Goal: Ask a question

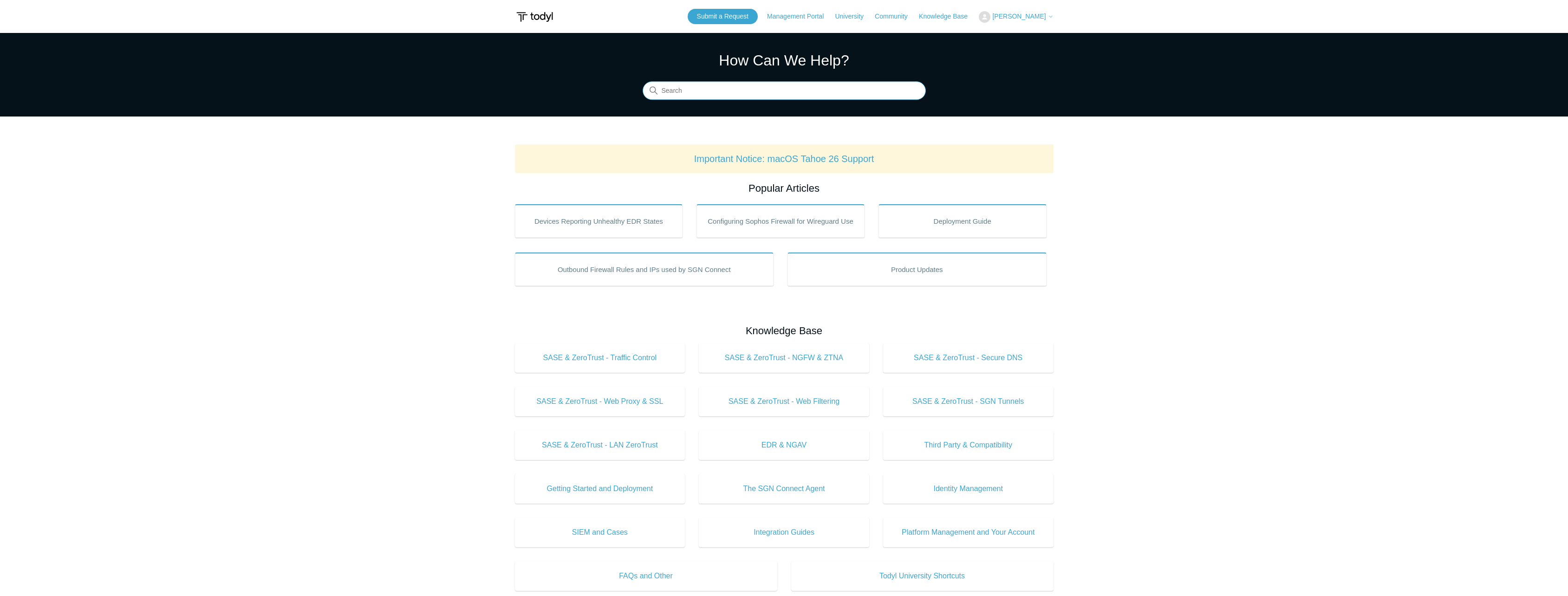
click at [729, 97] on input "Search" at bounding box center [784, 91] width 283 height 19
type input "filter siem logs"
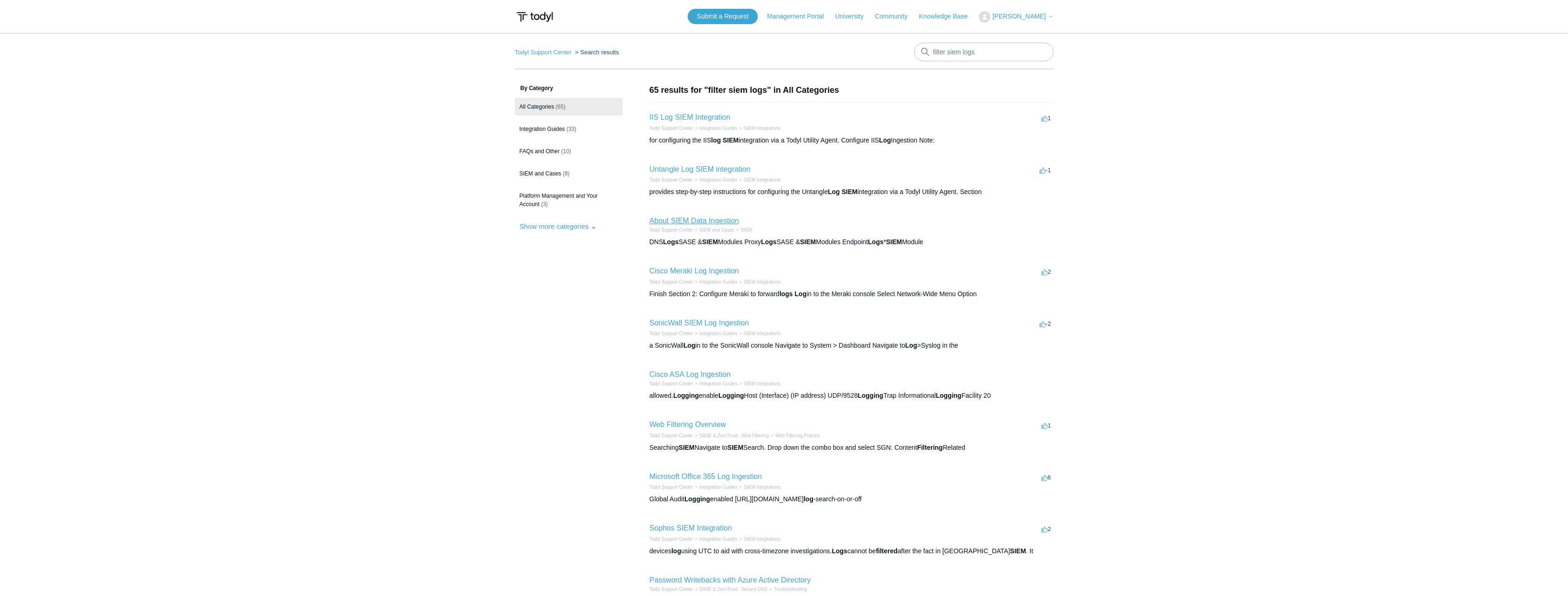
click at [729, 220] on link "About SIEM Data Ingestion" at bounding box center [694, 220] width 89 height 8
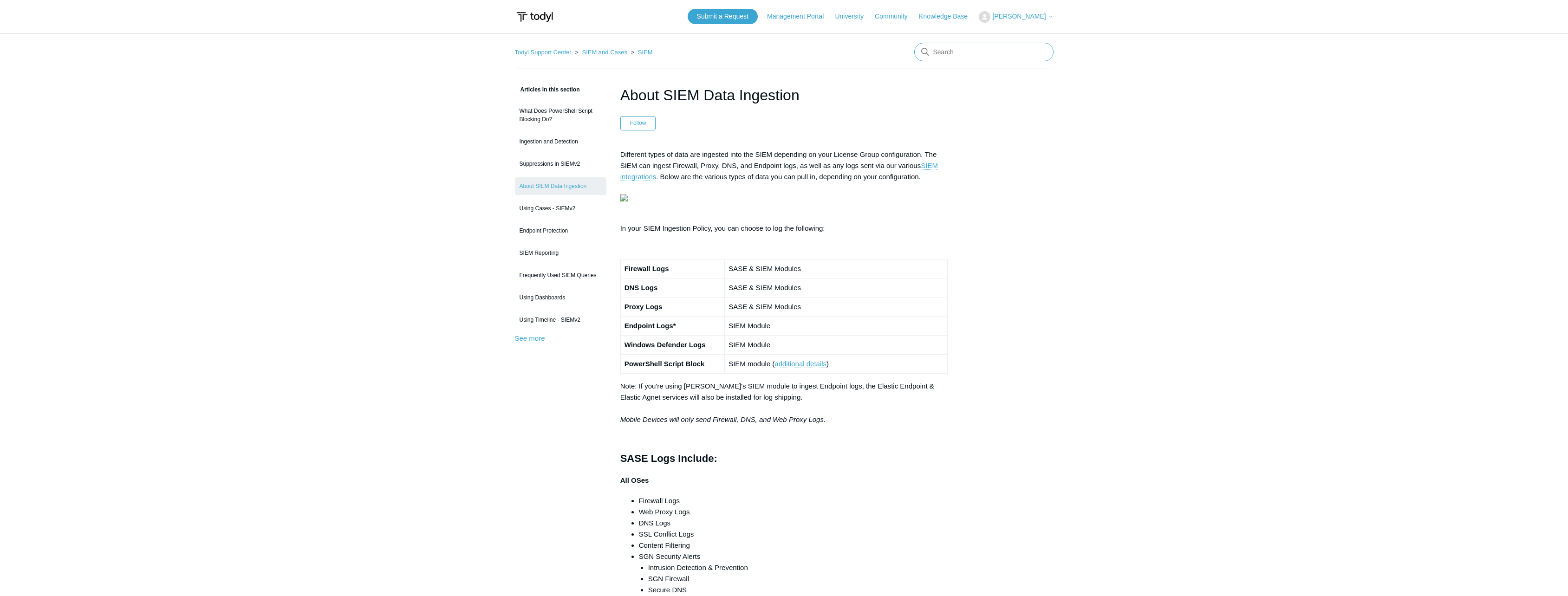
click at [985, 46] on input "Search" at bounding box center [984, 52] width 139 height 19
type input "filter siem"
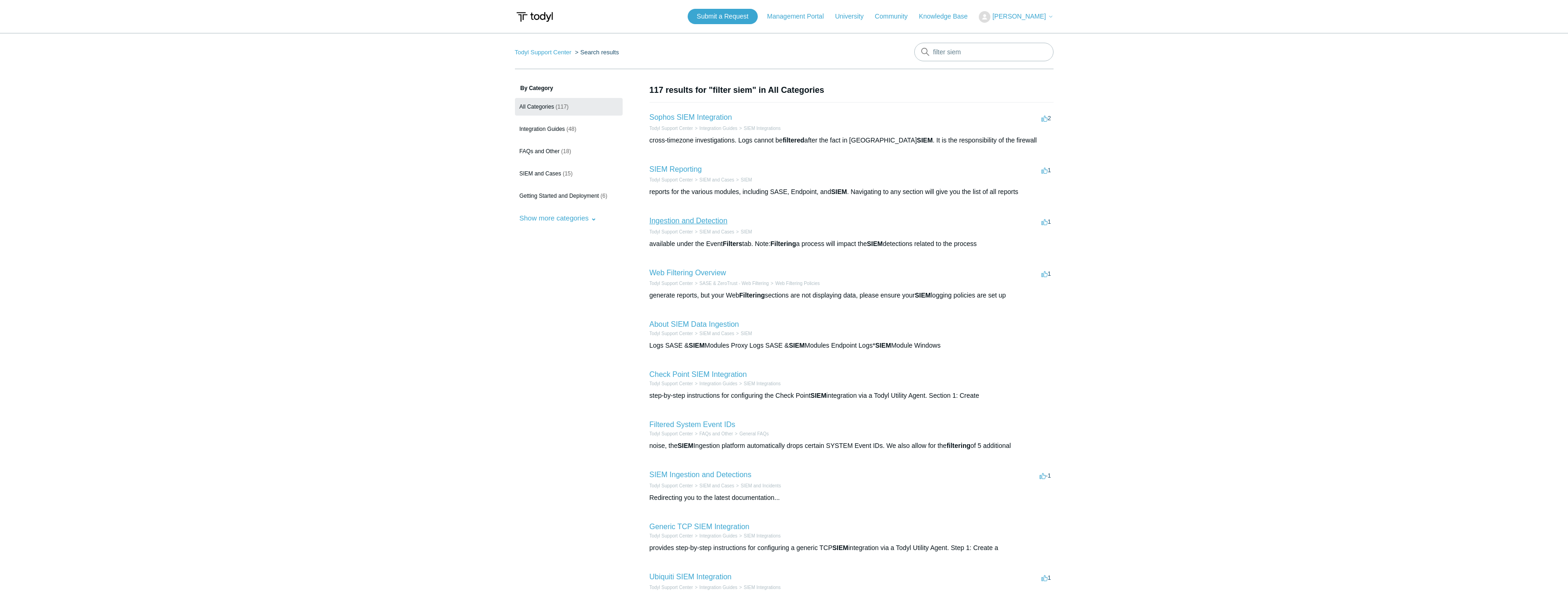
click at [695, 222] on link "Ingestion and Detection" at bounding box center [688, 220] width 78 height 8
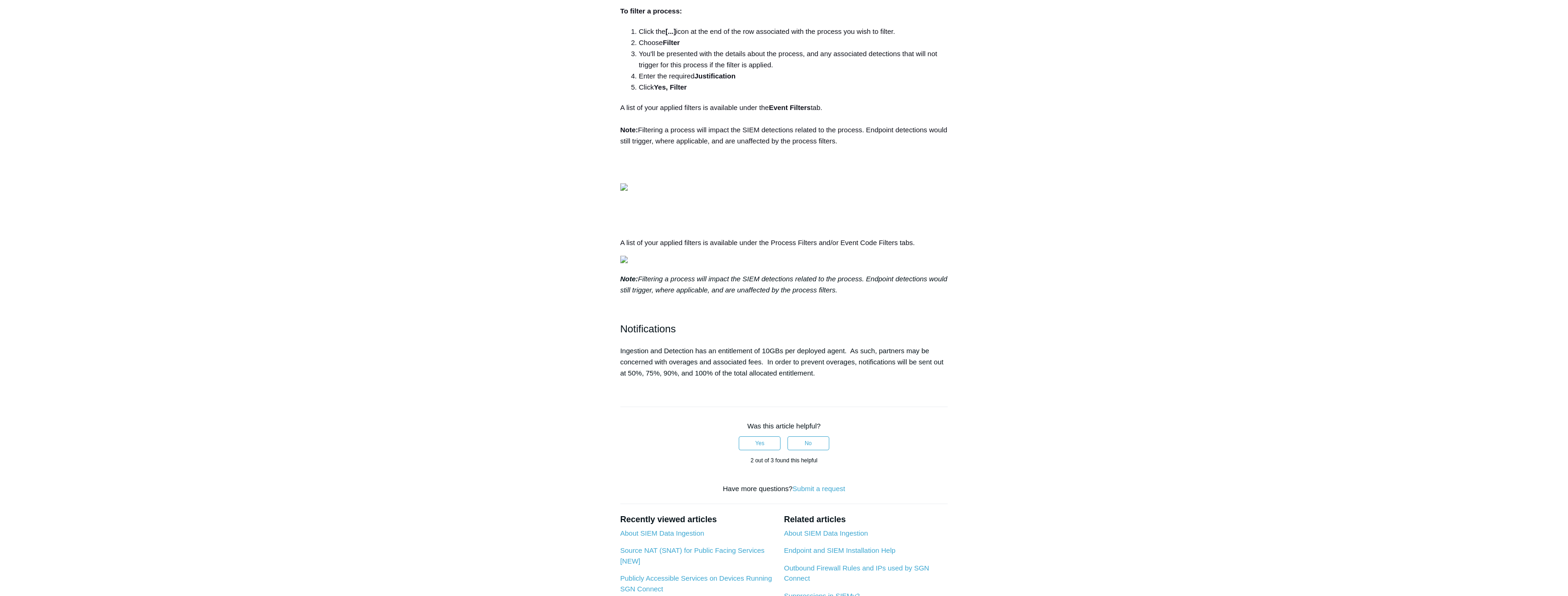
scroll to position [1068, 0]
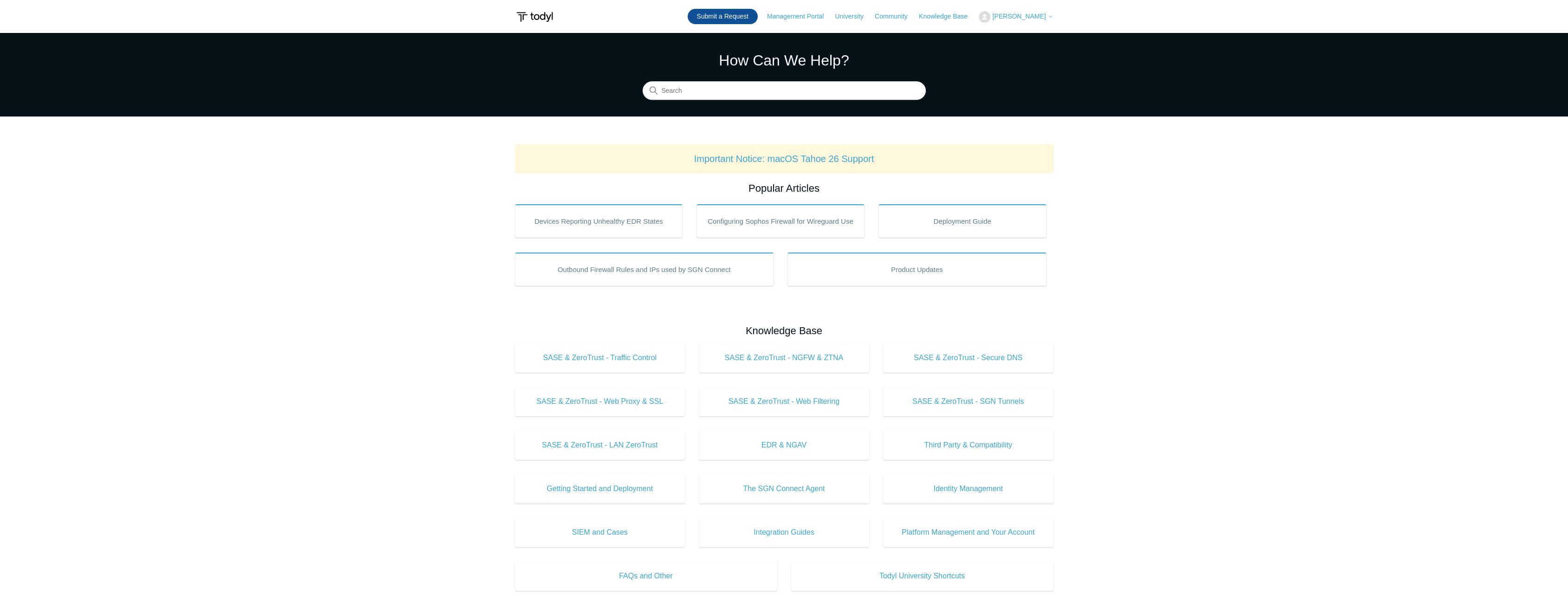
click at [733, 16] on link "Submit a Request" at bounding box center [723, 16] width 70 height 15
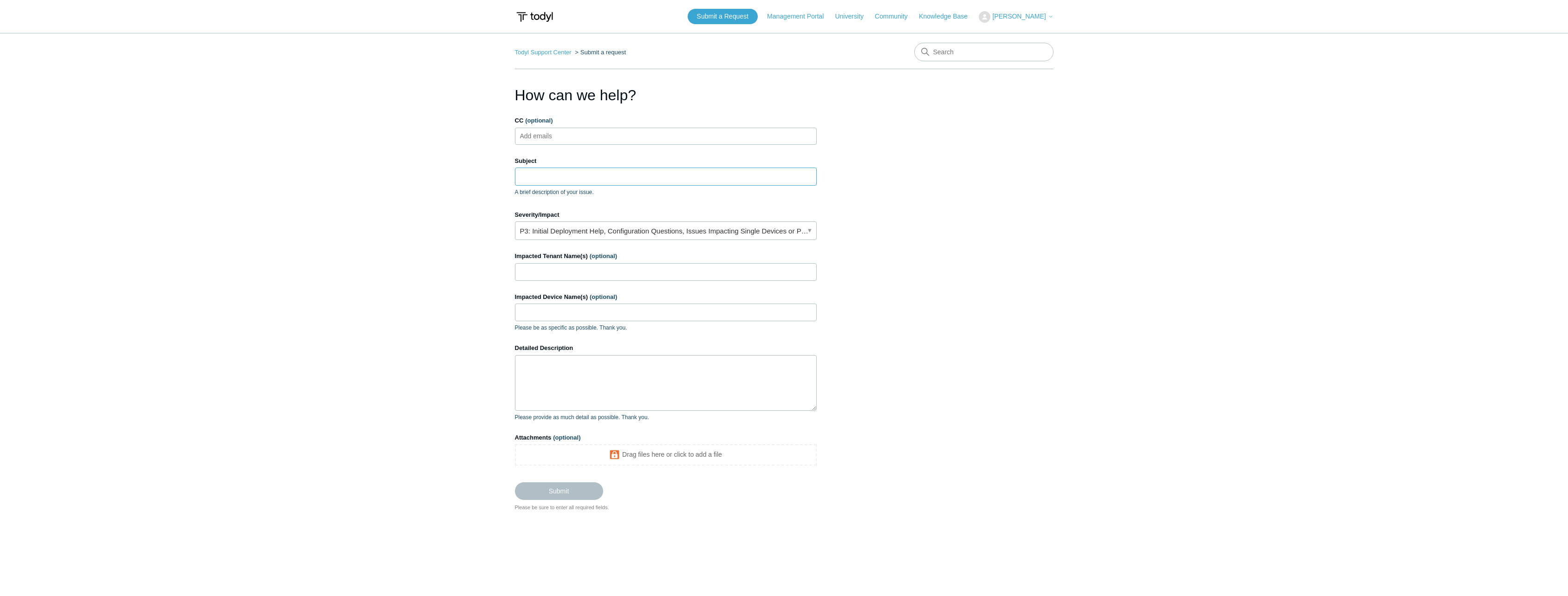
click at [567, 177] on input "Subject" at bounding box center [666, 176] width 302 height 18
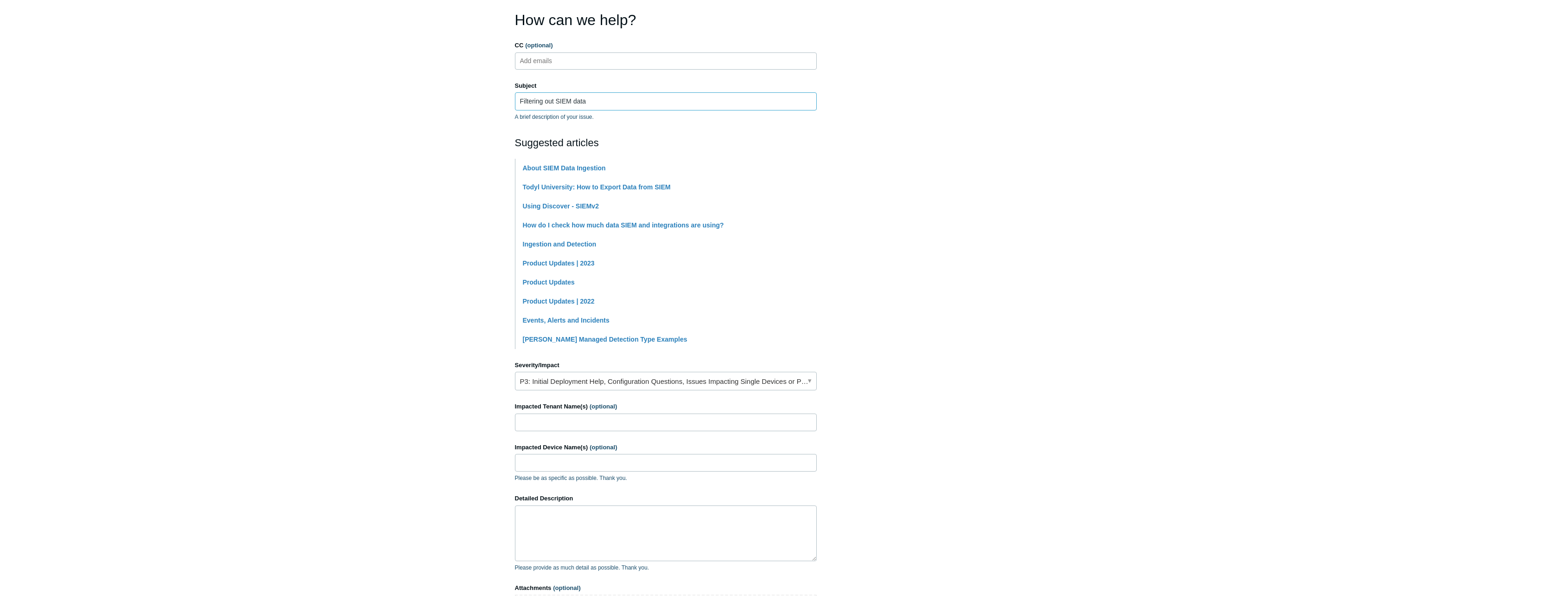
scroll to position [93, 0]
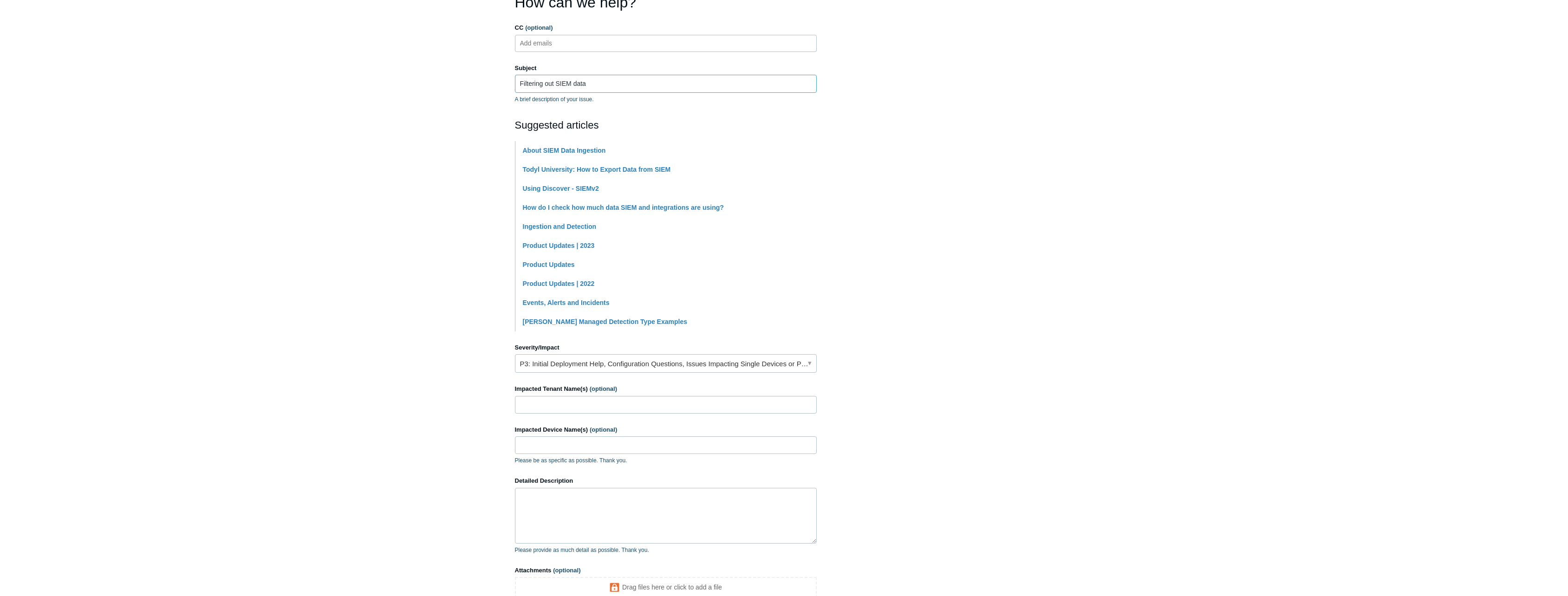
type input "Filtering out SIEM data"
click at [723, 367] on link "P3: Initial Deployment Help, Configuration Questions, Issues Impacting Single D…" at bounding box center [666, 363] width 302 height 19
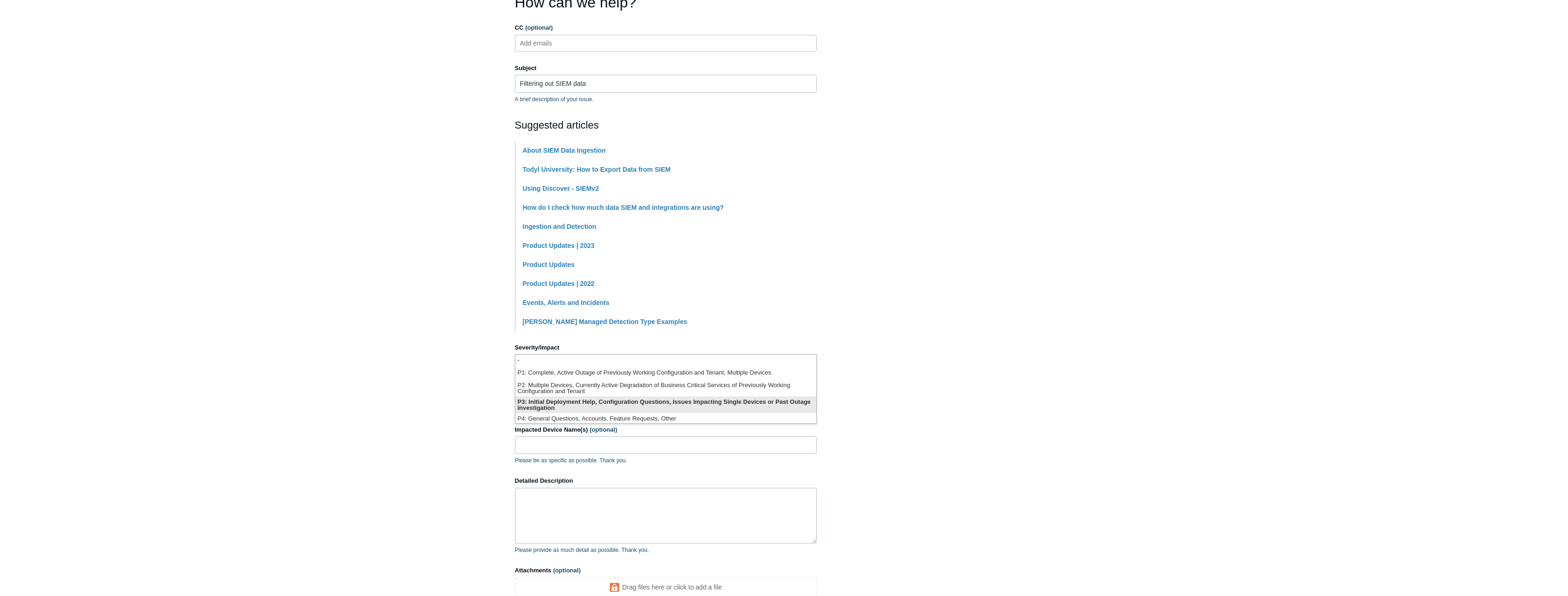
click at [677, 406] on li "P3: Initial Deployment Help, Configuration Questions, Issues Impacting Single D…" at bounding box center [666, 404] width 301 height 16
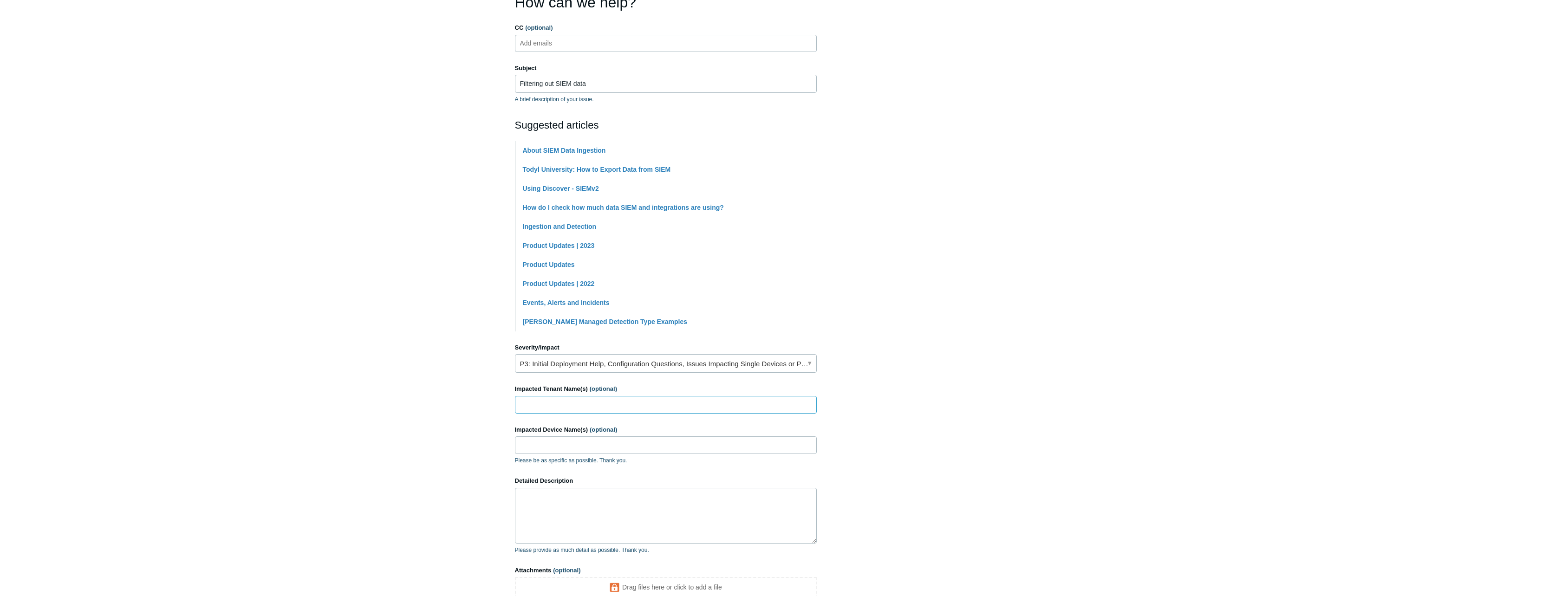
click at [592, 408] on input "Impacted Tenant Name(s) (optional)" at bounding box center [666, 405] width 302 height 18
click at [567, 503] on textarea "Detailed Description" at bounding box center [666, 516] width 302 height 56
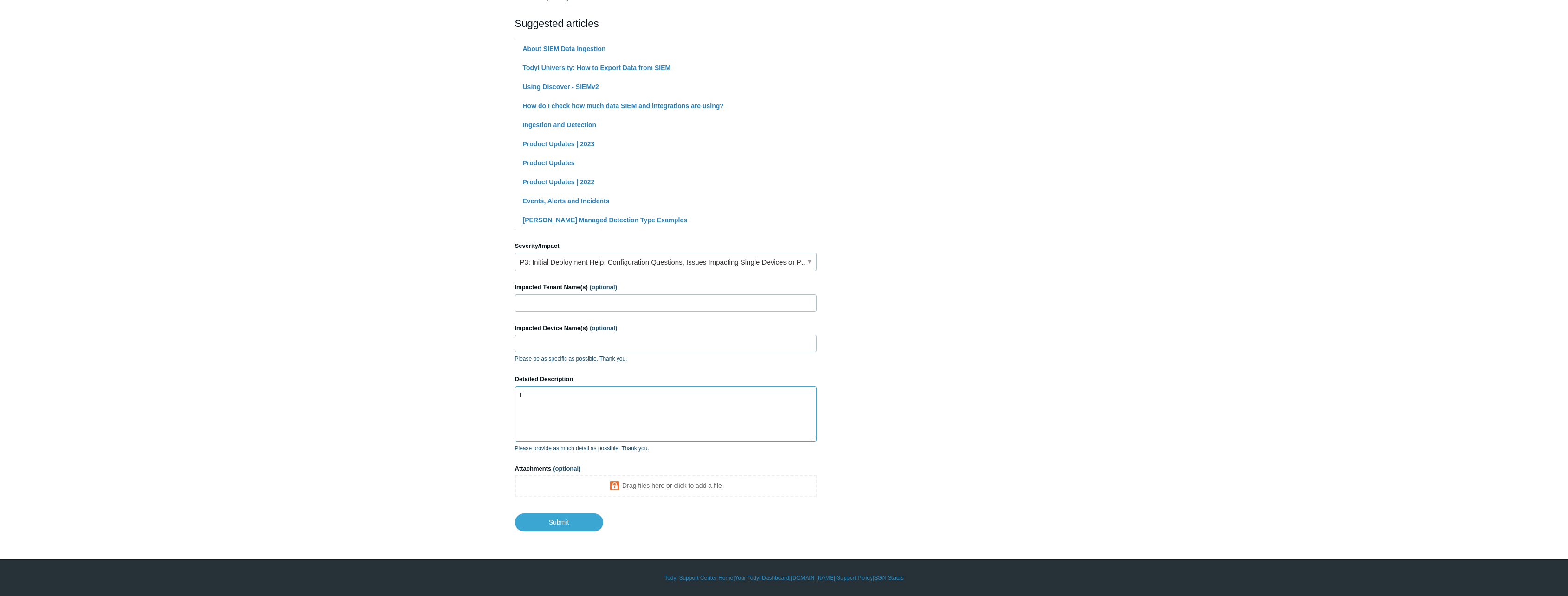
scroll to position [195, 0]
click at [753, 393] on textarea "I'm not seeing a way to filter out specific SIEM process data. The document her…" at bounding box center [666, 415] width 302 height 56
paste textarea "[URL][DOMAIN_NAME]"
click at [690, 410] on textarea "I'm not seeing a way to filter out specific SIEM process data. The document her…" at bounding box center [666, 415] width 302 height 56
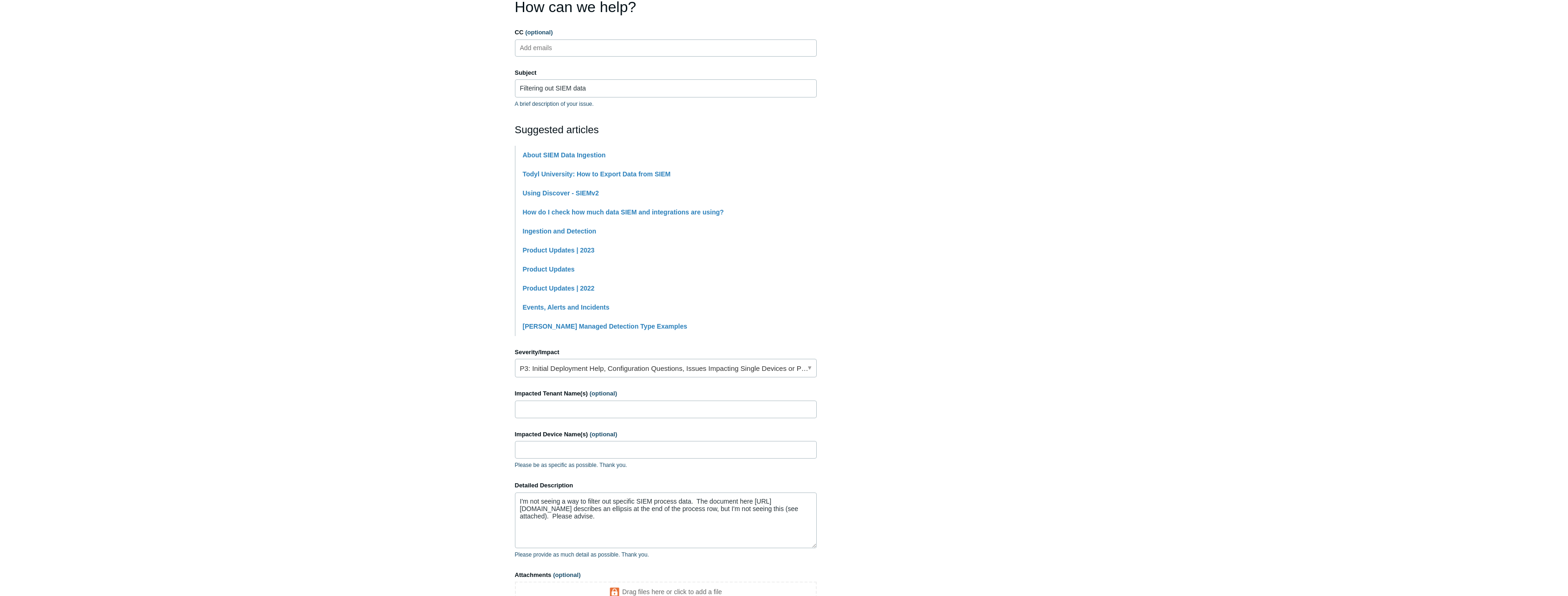
scroll to position [211, 0]
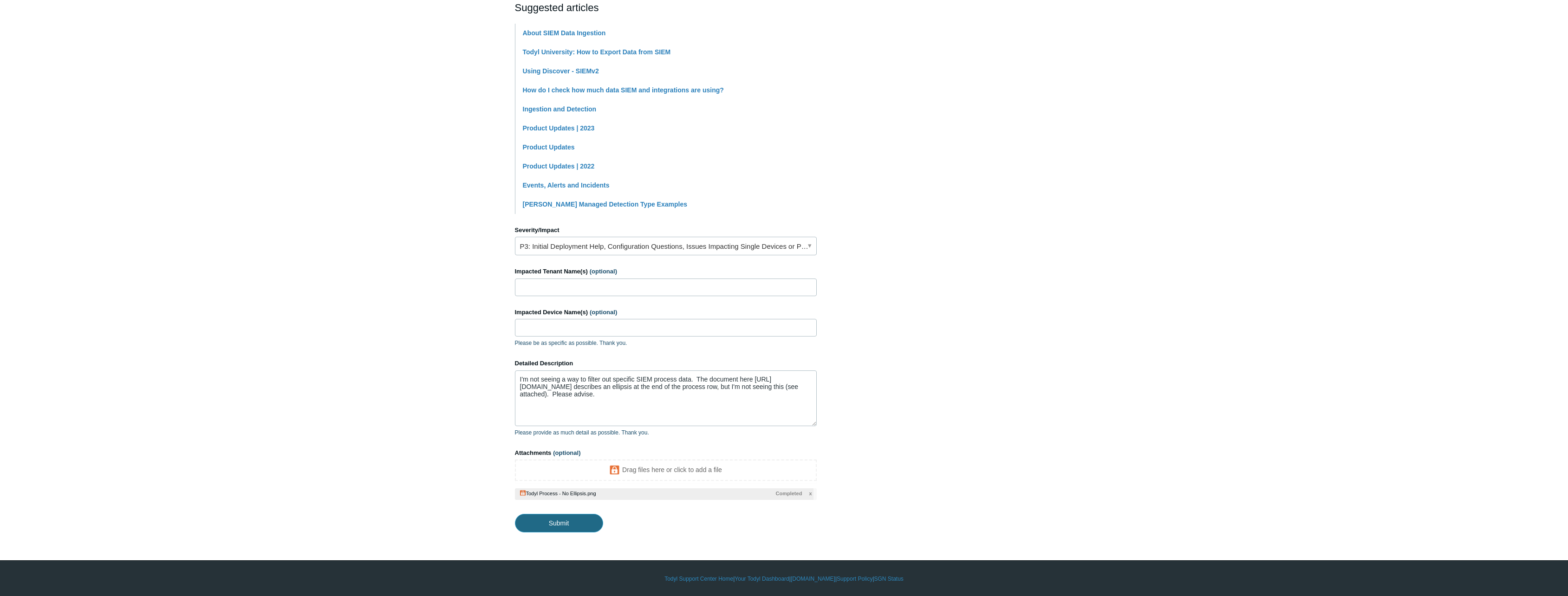
click at [588, 520] on input "Submit" at bounding box center [559, 523] width 88 height 19
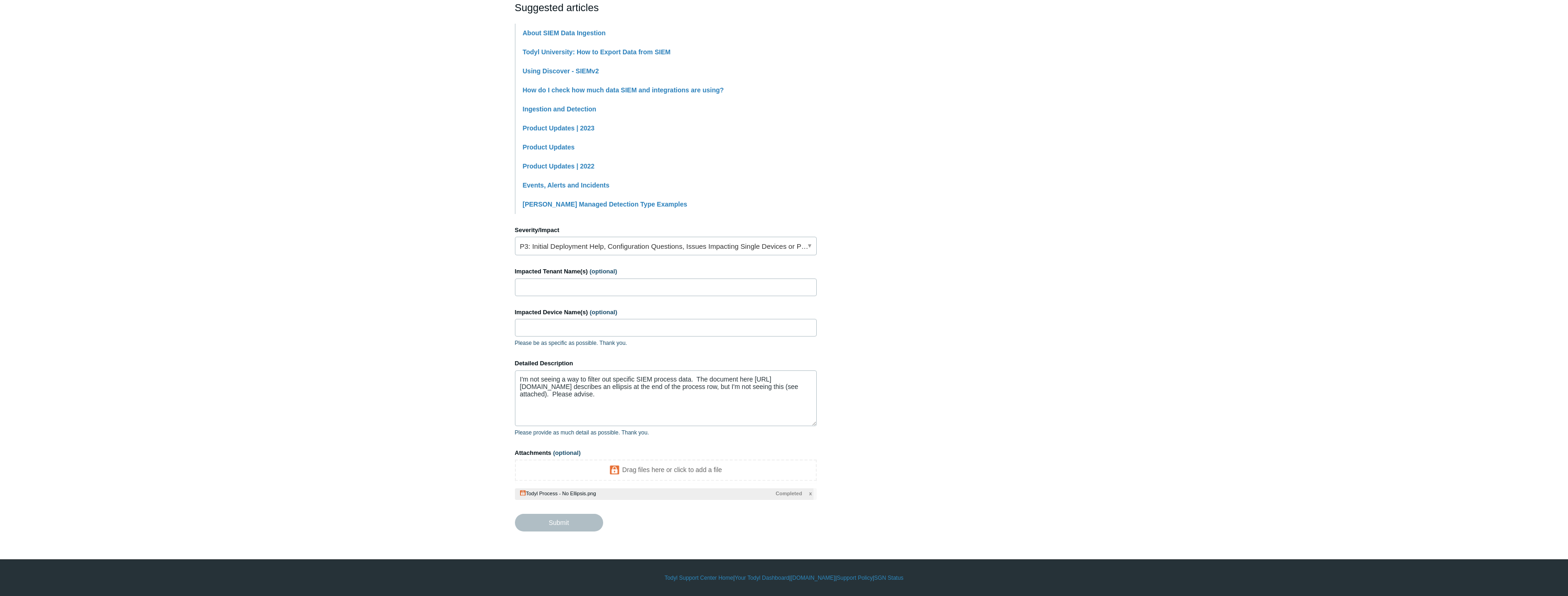
type textarea "I'm not seeing a way to filter out specific SIEM process data. The document her…"
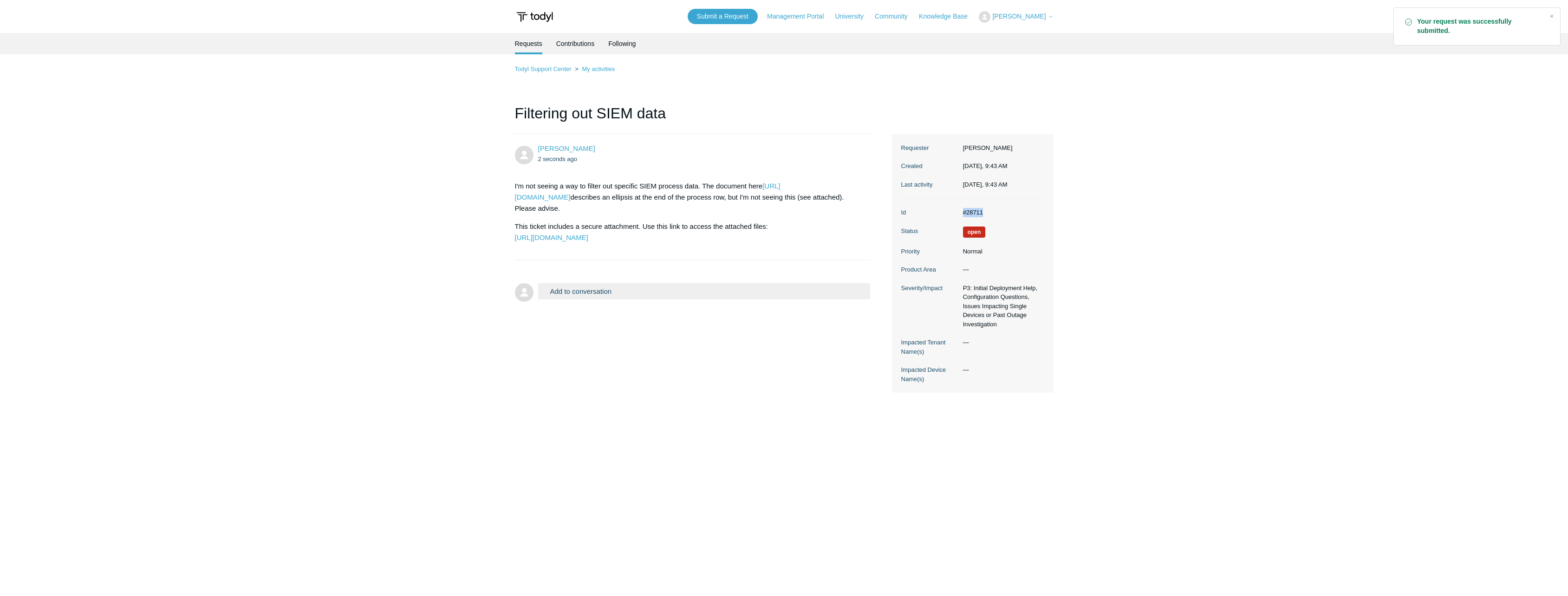
drag, startPoint x: 998, startPoint y: 211, endPoint x: 947, endPoint y: 211, distance: 51.0
click at [947, 211] on dl "Id #28711 Status Open Priority Normal Product Area — Severity/Impact P3: Initia…" at bounding box center [973, 295] width 143 height 194
copy dl "#28711"
